Goal: Share content: Share content

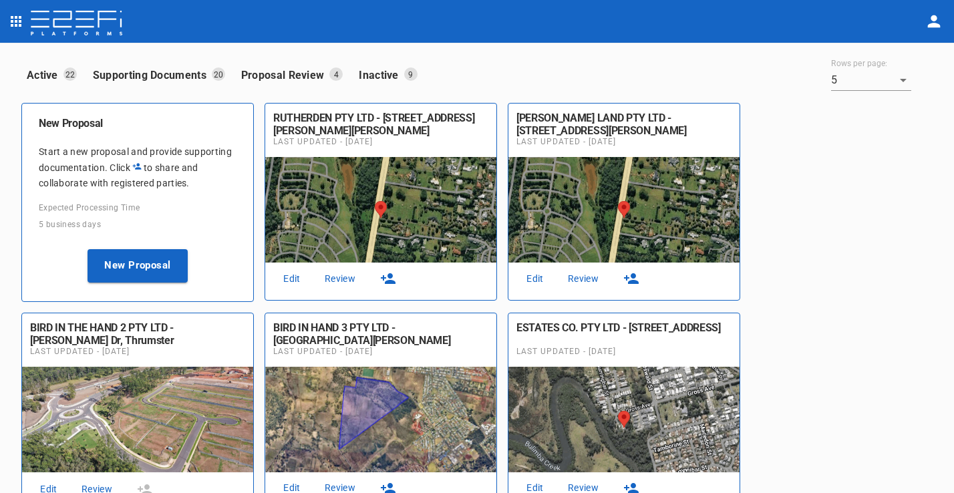
click at [297, 277] on link "Edit" at bounding box center [292, 279] width 43 height 18
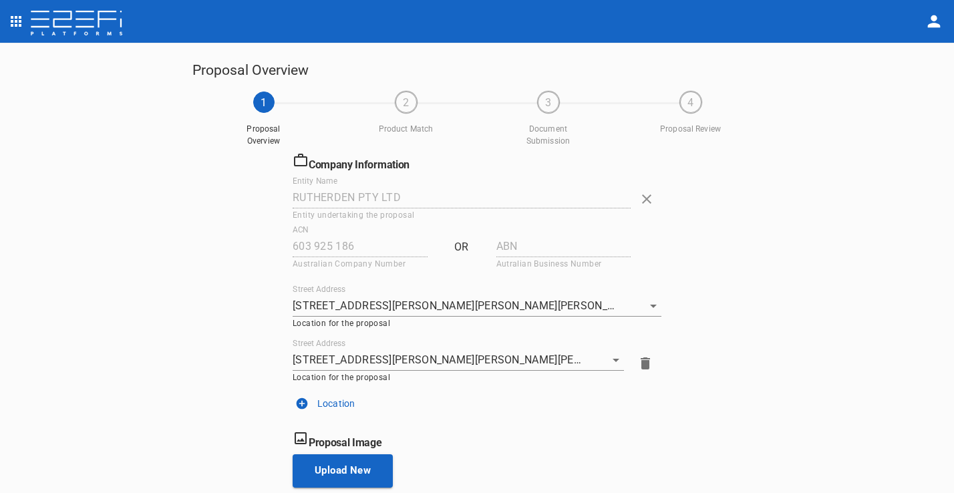
click at [688, 438] on div "Company Information Entity Name RUTHERDEN PTY LTD Entity undertaking the propos…" at bounding box center [476, 450] width 569 height 597
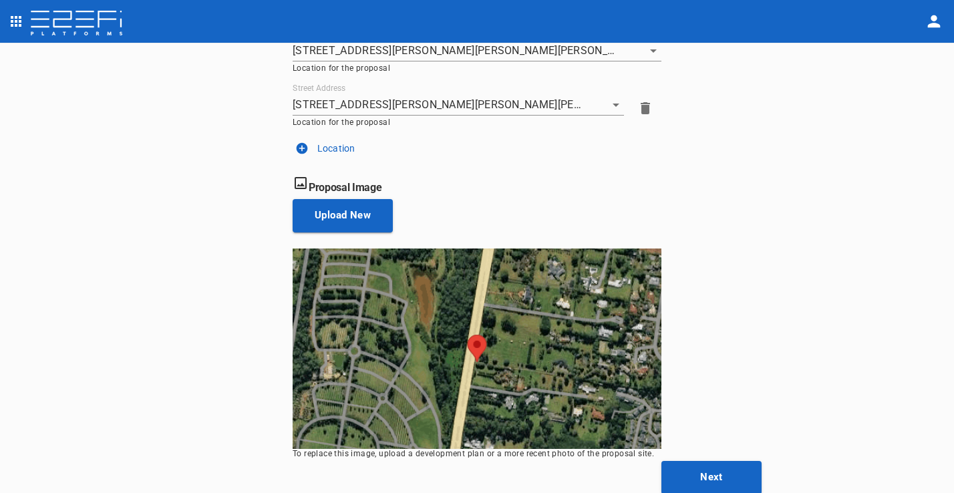
scroll to position [255, 0]
click at [704, 470] on button "Next" at bounding box center [712, 478] width 100 height 33
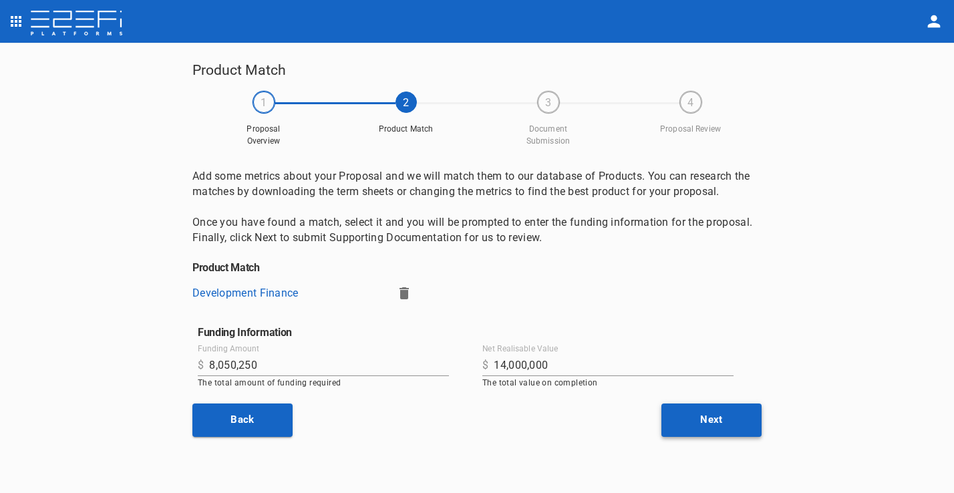
click at [733, 408] on button "Next" at bounding box center [712, 420] width 100 height 33
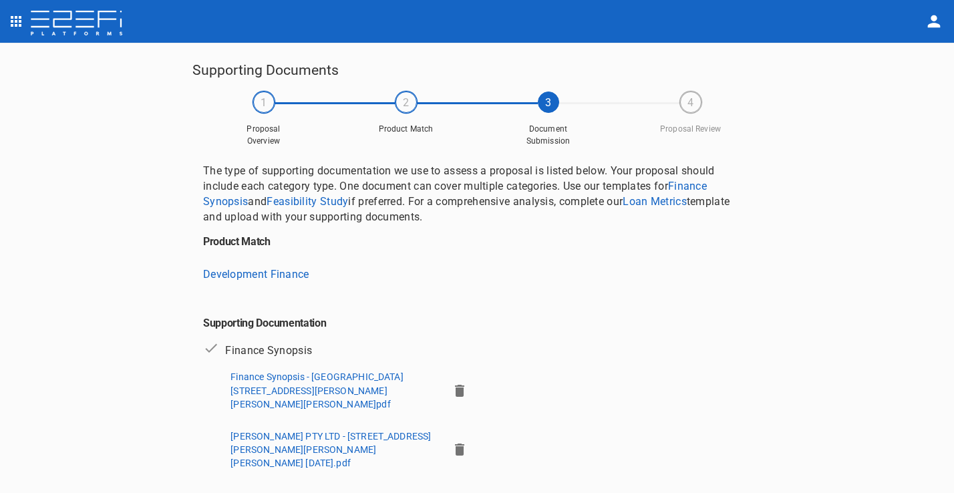
click at [86, 23] on img at bounding box center [76, 24] width 94 height 27
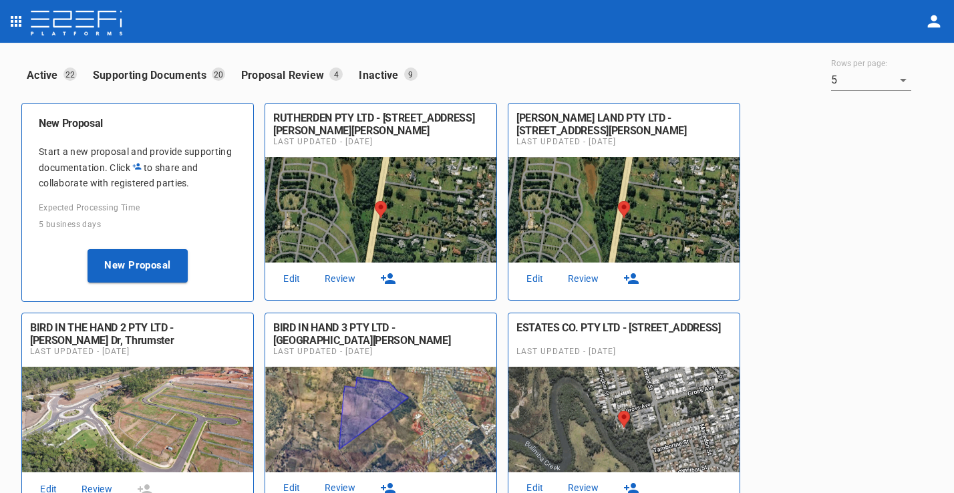
click at [396, 275] on button "button" at bounding box center [388, 278] width 43 height 21
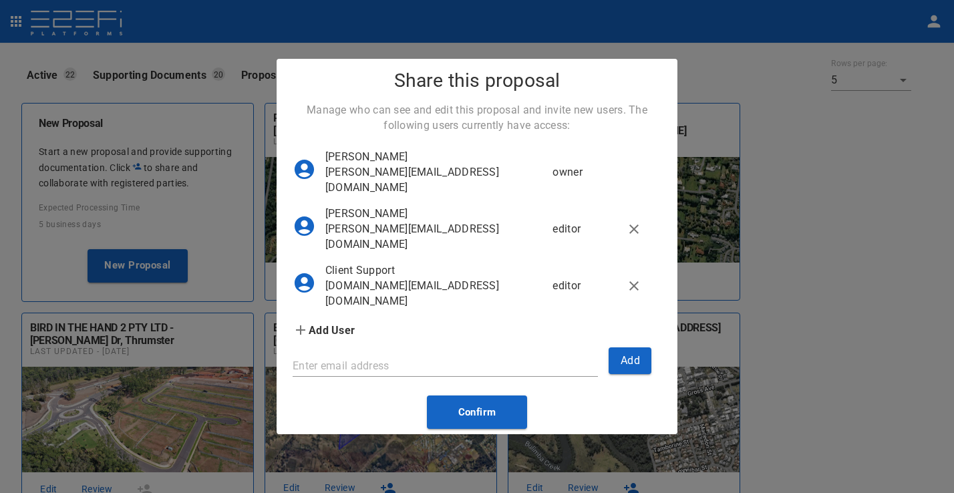
click at [420, 367] on input "Enter email address" at bounding box center [445, 365] width 305 height 21
paste input "mailto:[EMAIL_ADDRESS][DOMAIN_NAME]"
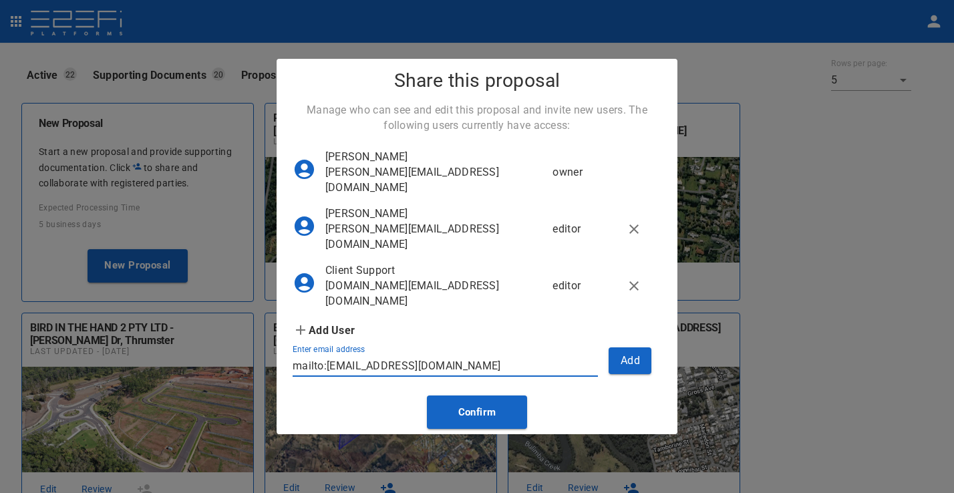
click at [327, 374] on input "mailto:[EMAIL_ADDRESS][DOMAIN_NAME]" at bounding box center [445, 365] width 305 height 21
click at [485, 361] on input "[EMAIL_ADDRESS][DOMAIN_NAME]" at bounding box center [445, 365] width 305 height 21
click at [498, 370] on input "[EMAIL_ADDRESS][DOMAIN_NAME]" at bounding box center [445, 365] width 305 height 21
type input "[EMAIL_ADDRESS][DOMAIN_NAME]"
click at [627, 361] on button "Add" at bounding box center [630, 360] width 43 height 26
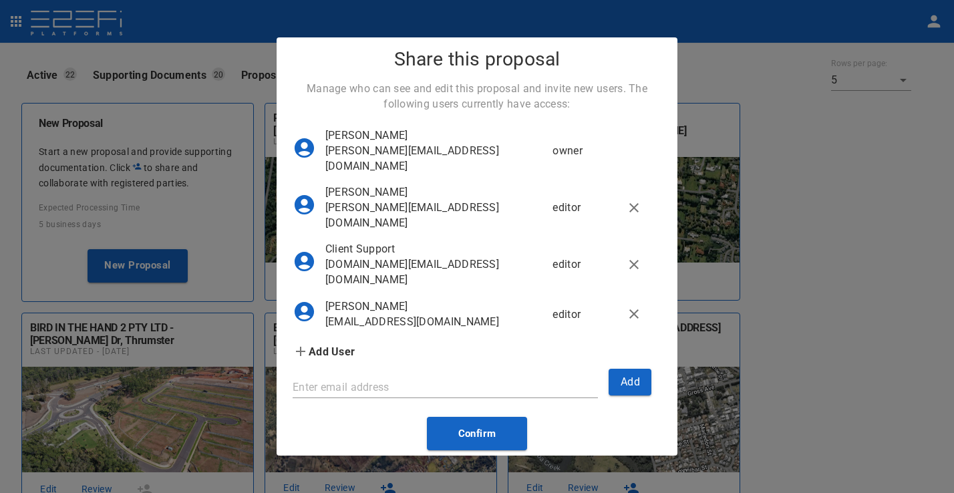
click at [439, 388] on input "Enter email address" at bounding box center [445, 387] width 305 height 21
paste input "[EMAIL_ADDRESS][DOMAIN_NAME]"
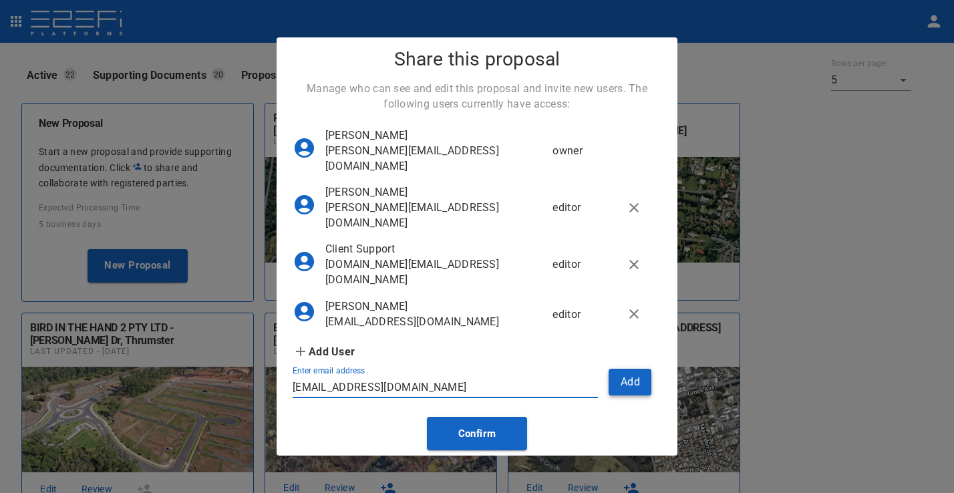
type input "[EMAIL_ADDRESS][DOMAIN_NAME]"
click at [633, 388] on button "Add" at bounding box center [630, 382] width 43 height 26
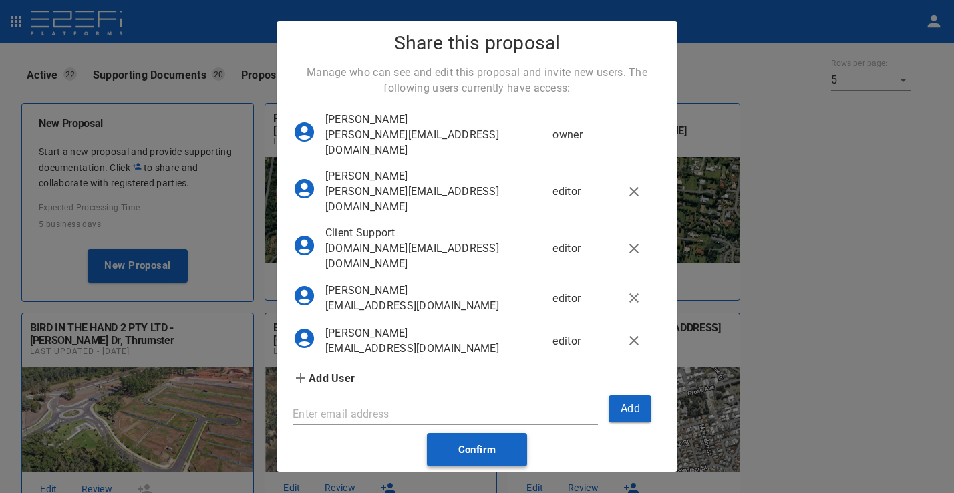
click at [487, 442] on button "Confirm" at bounding box center [477, 449] width 100 height 33
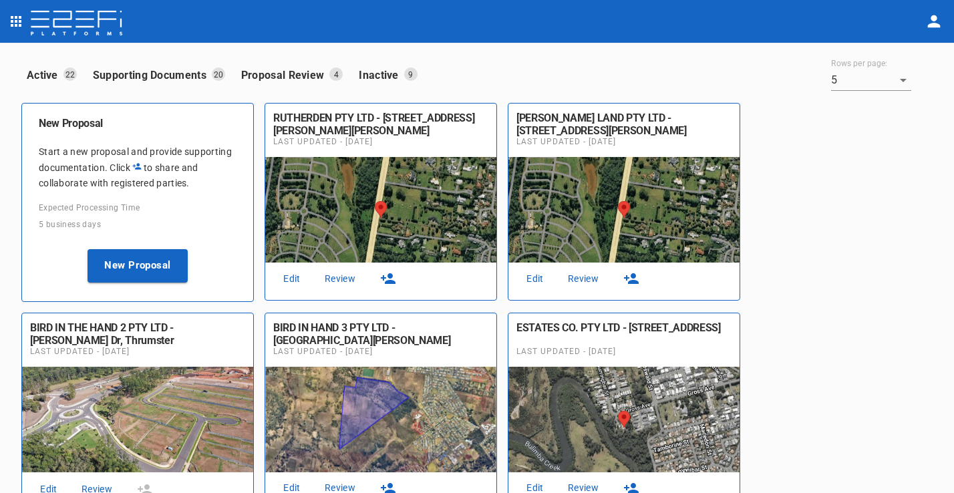
click at [388, 279] on icon "button" at bounding box center [388, 279] width 16 height 16
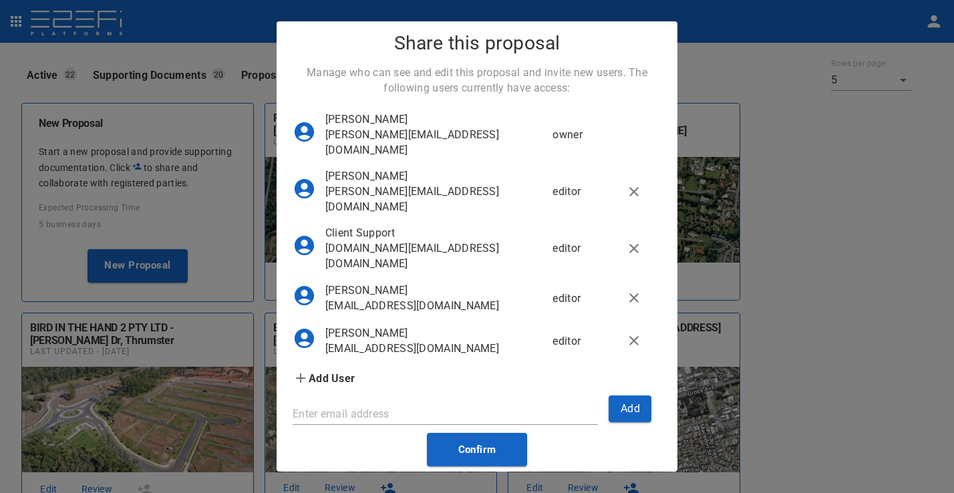
click at [796, 115] on div "Share this proposal Manage who can see and edit this proposal and invite new us…" at bounding box center [477, 246] width 954 height 493
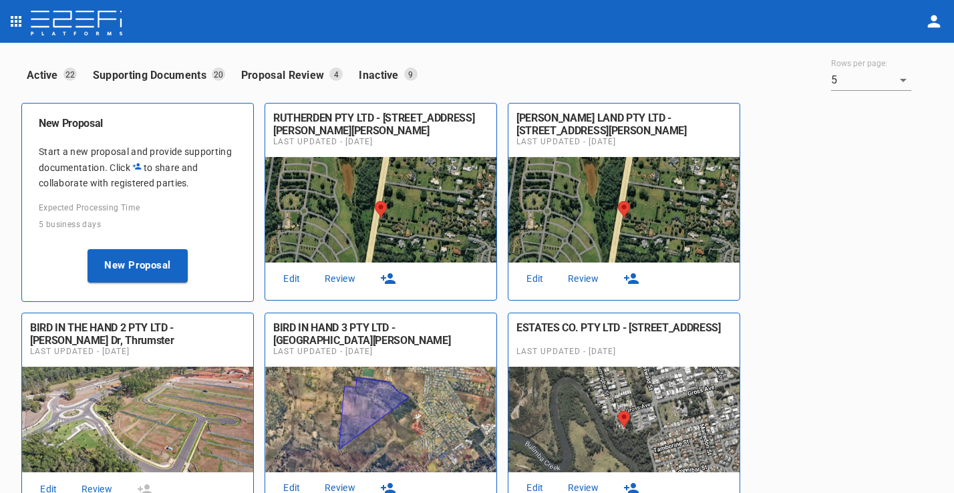
click at [14, 13] on icon "open drawer" at bounding box center [16, 21] width 16 height 16
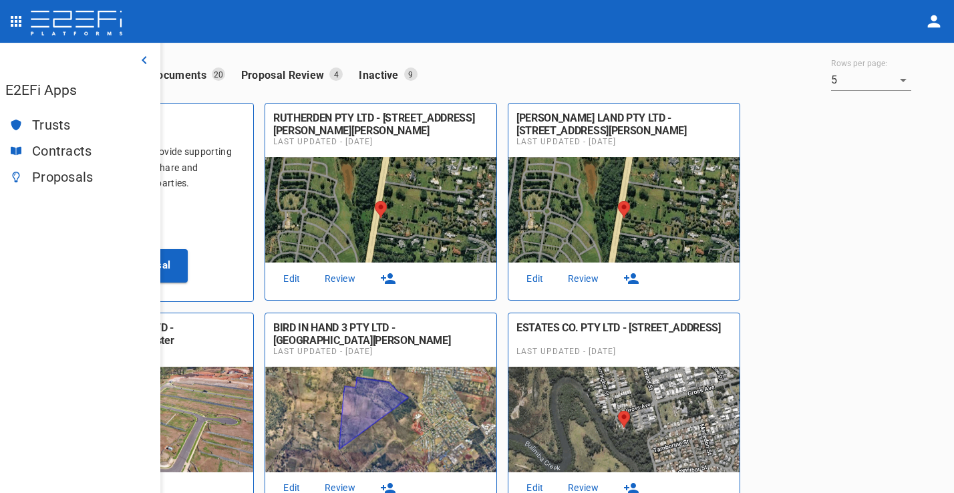
click at [55, 146] on span "Contracts" at bounding box center [91, 151] width 118 height 15
